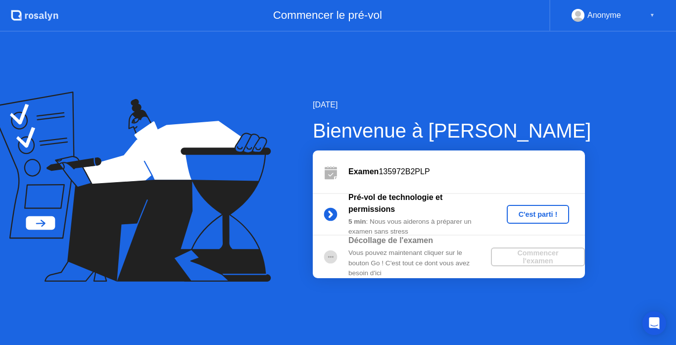
click at [534, 211] on div "C'est parti !" at bounding box center [537, 214] width 55 height 8
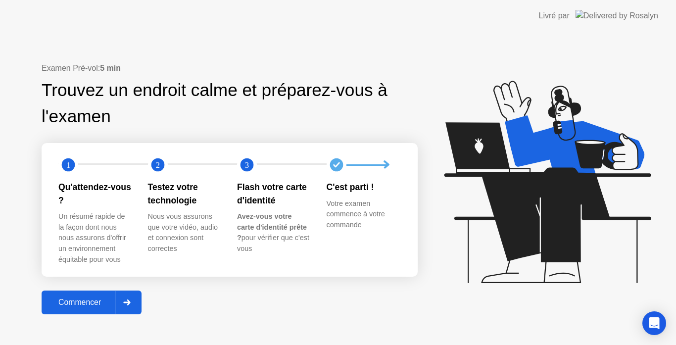
click at [91, 303] on div "Commencer" at bounding box center [80, 302] width 70 height 9
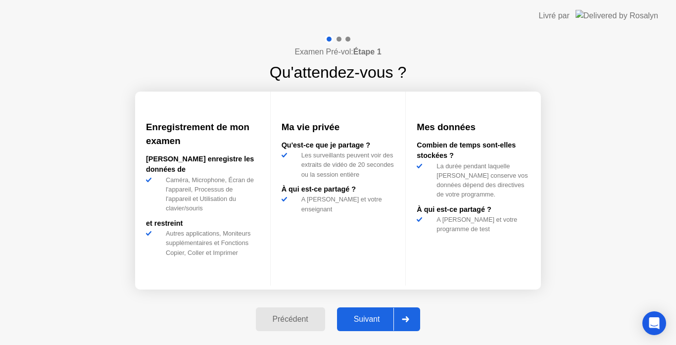
click at [361, 316] on div "Suivant" at bounding box center [367, 319] width 54 height 9
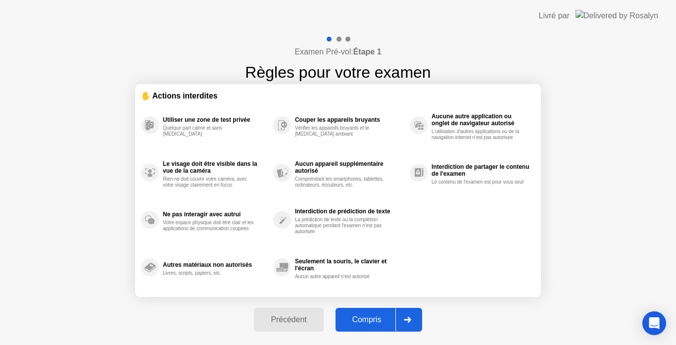
click at [364, 317] on div "Compris" at bounding box center [366, 319] width 57 height 9
select select "**********"
select select "*******"
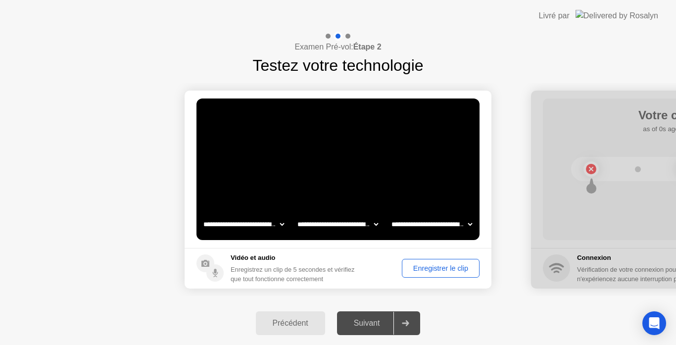
click at [452, 266] on div "Enregistrer le clip" at bounding box center [440, 268] width 71 height 8
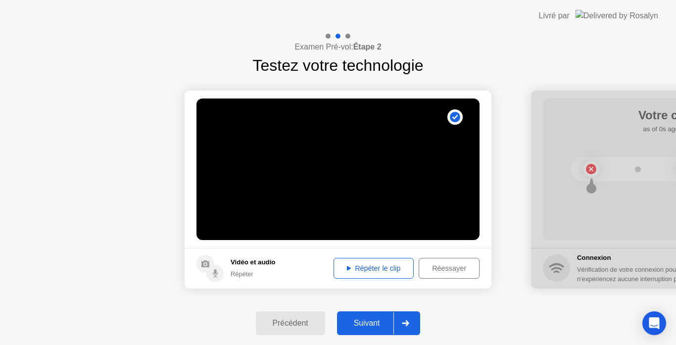
click at [362, 264] on div "Répéter le clip" at bounding box center [373, 268] width 73 height 8
click at [380, 322] on div "Suivant" at bounding box center [367, 322] width 54 height 9
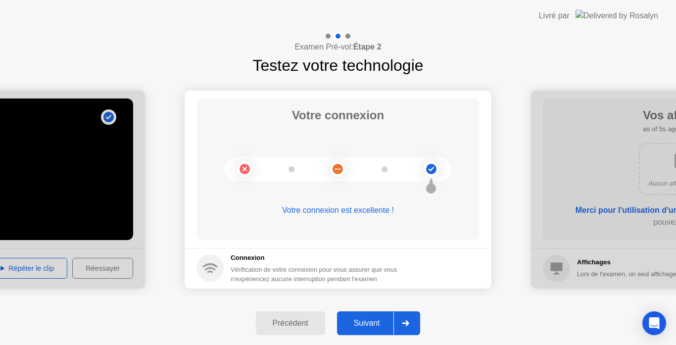
click at [367, 321] on div "Suivant" at bounding box center [367, 322] width 54 height 9
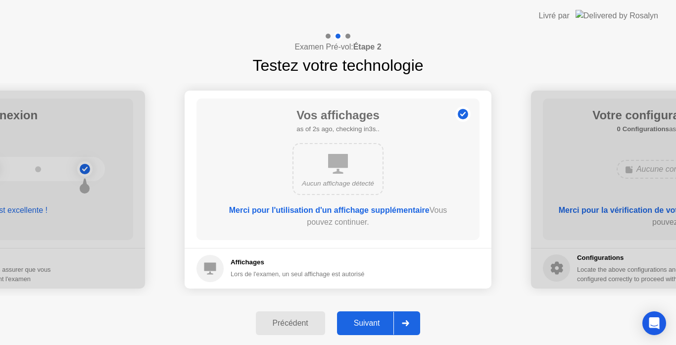
click at [367, 321] on div "Suivant" at bounding box center [367, 322] width 54 height 9
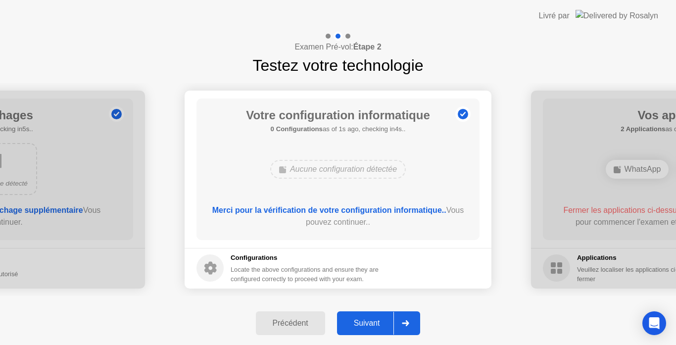
click at [367, 321] on div "Suivant" at bounding box center [367, 322] width 54 height 9
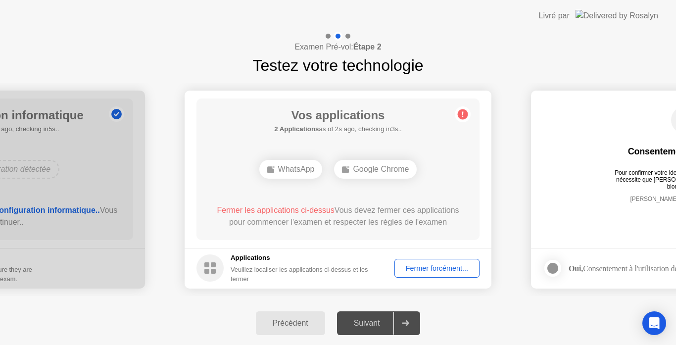
click at [441, 264] on div "Fermer forcément..." at bounding box center [437, 268] width 78 height 8
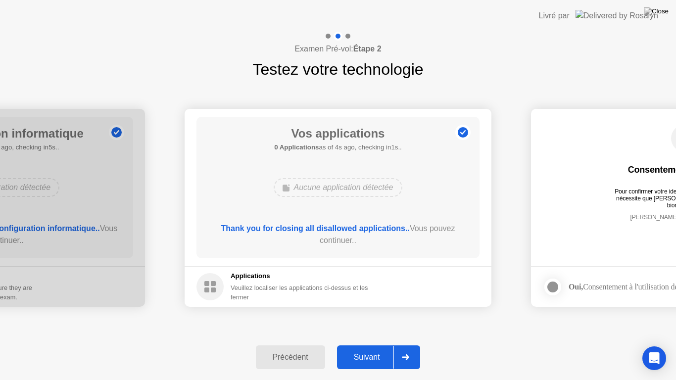
click at [365, 344] on div "Suivant" at bounding box center [367, 357] width 54 height 9
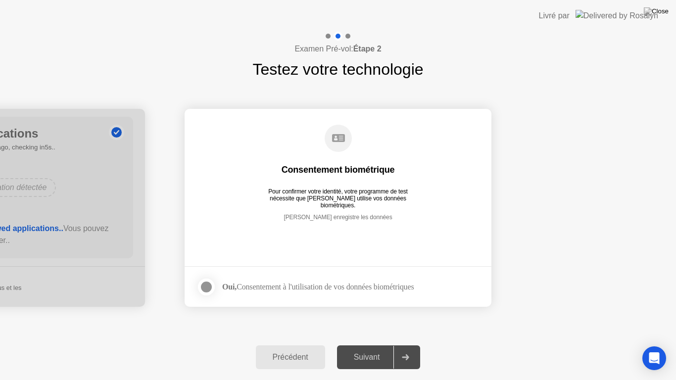
click at [365, 344] on div "Suivant" at bounding box center [367, 357] width 54 height 9
click at [205, 288] on div at bounding box center [206, 287] width 12 height 12
click at [350, 344] on div "Suivant" at bounding box center [367, 357] width 54 height 9
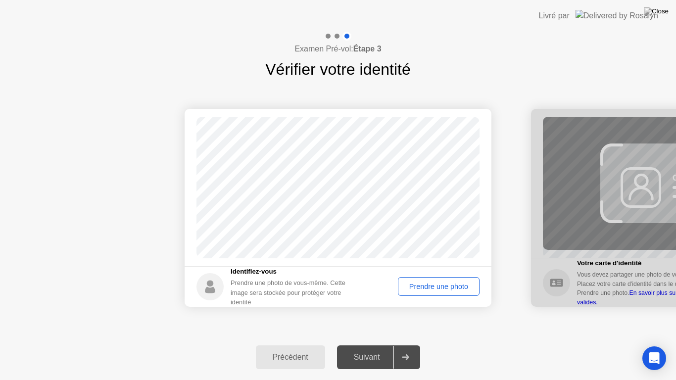
click at [438, 286] on div "Prendre une photo" at bounding box center [438, 286] width 75 height 8
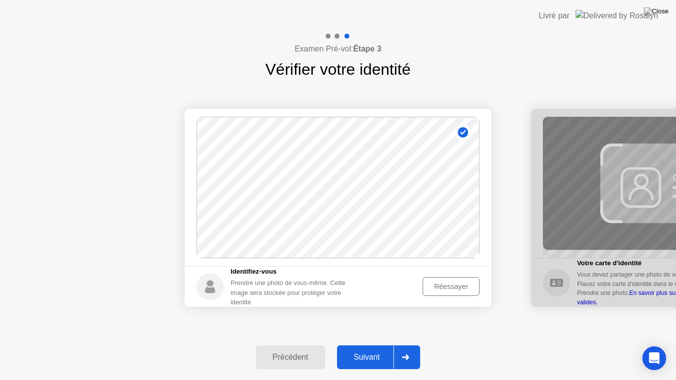
click at [363, 344] on div "Suivant" at bounding box center [367, 357] width 54 height 9
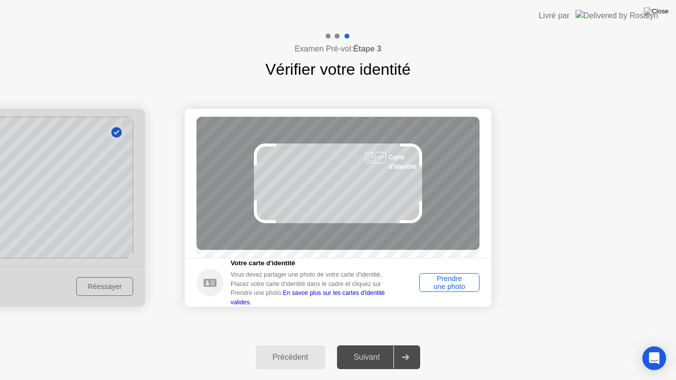
click at [448, 282] on div "Prendre une photo" at bounding box center [448, 282] width 53 height 16
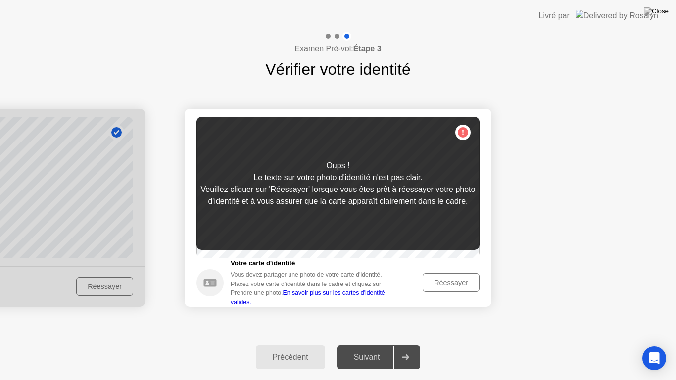
click at [448, 286] on div "Réessayer" at bounding box center [451, 282] width 50 height 8
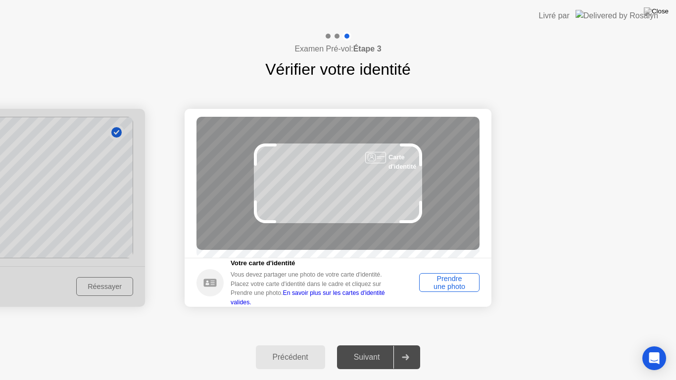
click at [448, 288] on div "Prendre une photo" at bounding box center [448, 282] width 53 height 16
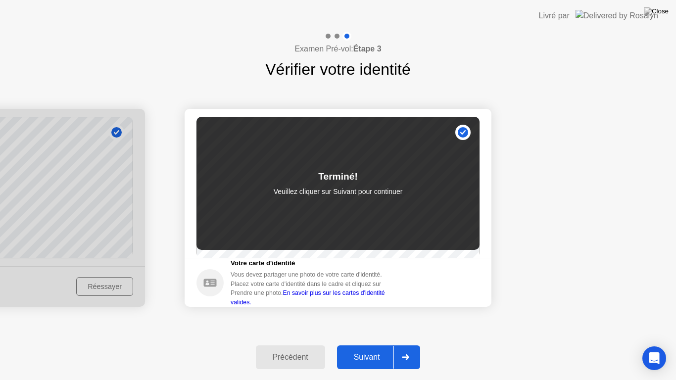
click at [376, 344] on div "Suivant" at bounding box center [367, 357] width 54 height 9
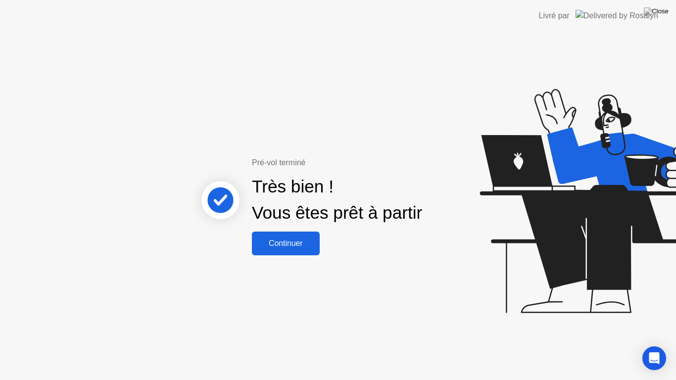
click at [295, 240] on div "Continuer" at bounding box center [286, 243] width 62 height 9
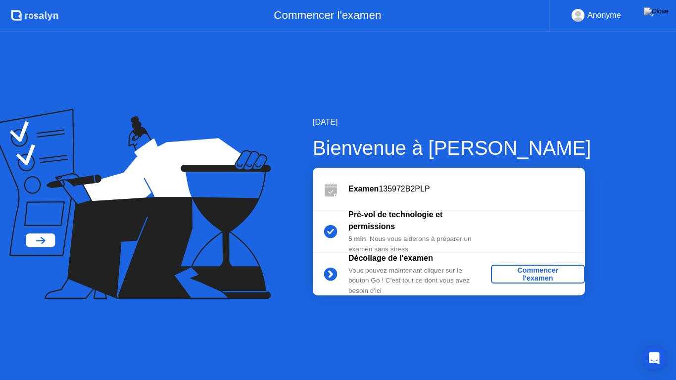
click at [530, 273] on div "Commencer l'examen" at bounding box center [538, 274] width 86 height 16
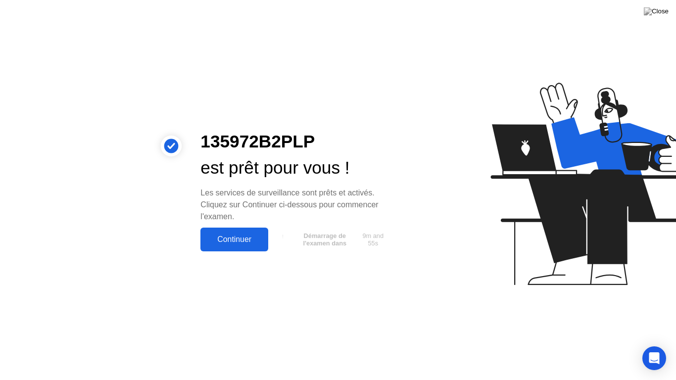
click at [242, 235] on div "Continuer" at bounding box center [234, 239] width 62 height 9
